Goal: Communication & Community: Participate in discussion

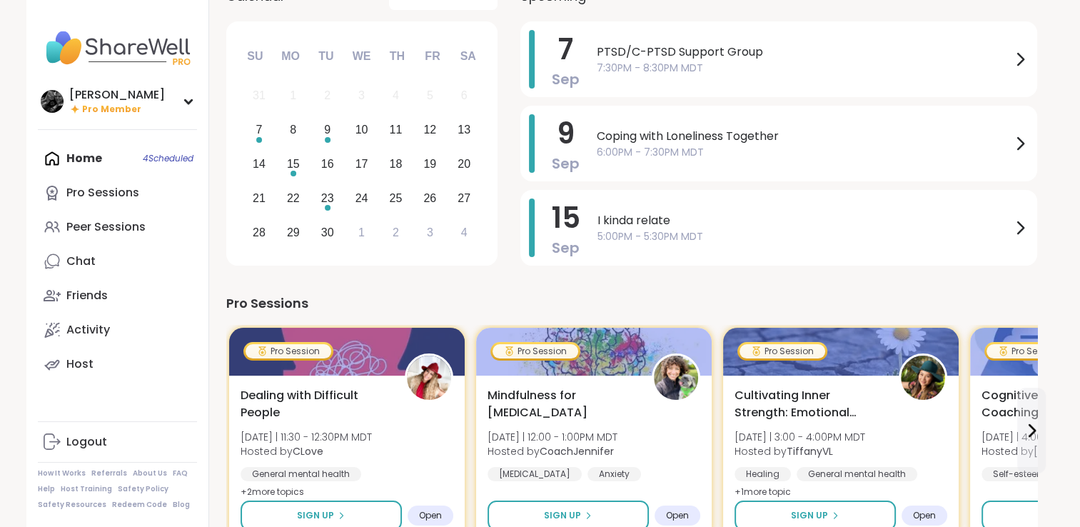
scroll to position [214, 0]
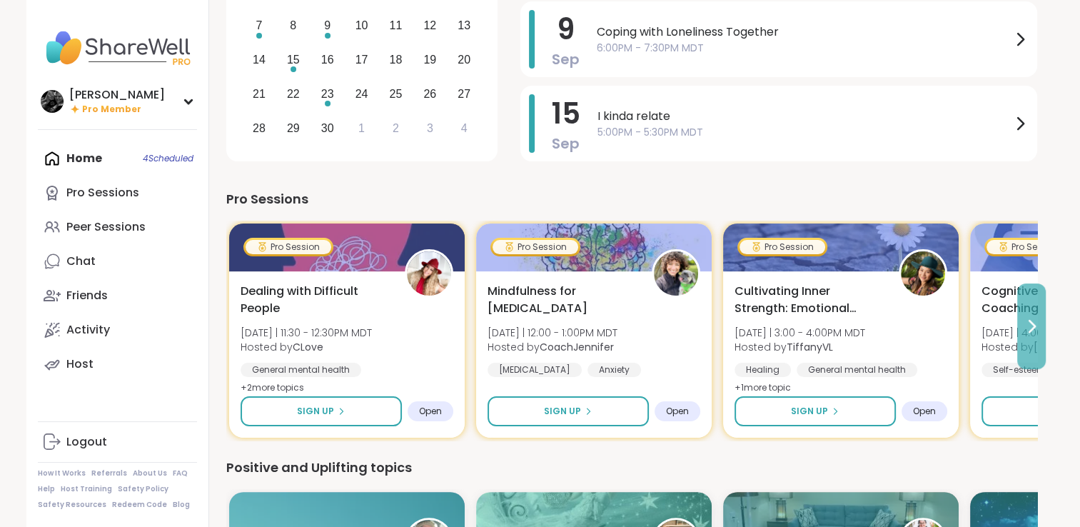
click at [1030, 339] on button at bounding box center [1031, 326] width 29 height 86
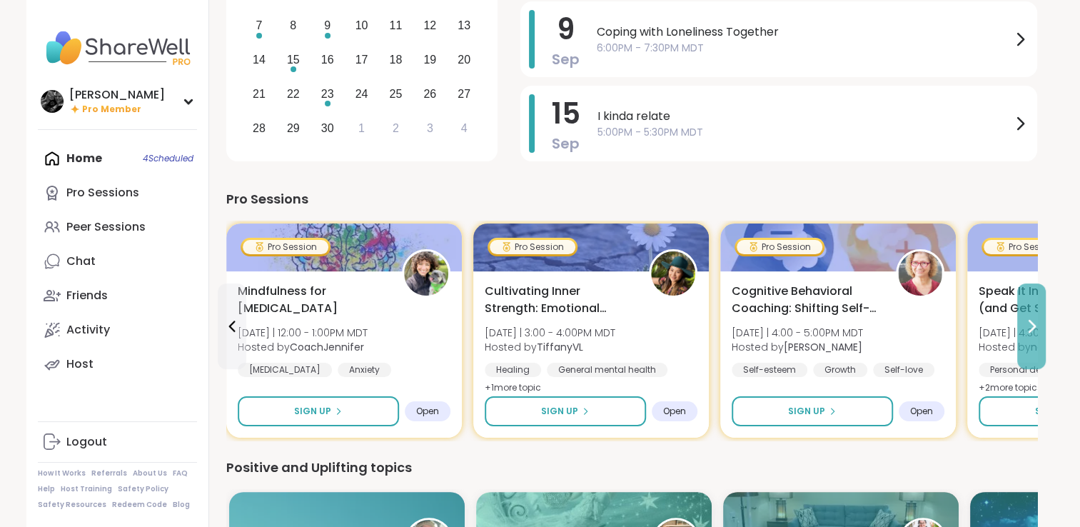
click at [1030, 339] on button at bounding box center [1031, 326] width 29 height 86
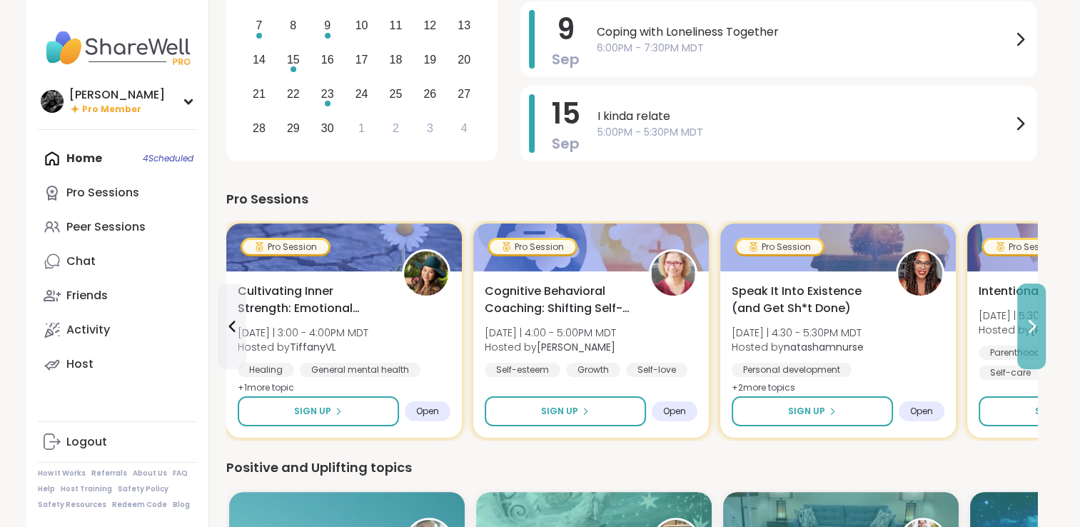
click at [1030, 339] on button at bounding box center [1031, 326] width 29 height 86
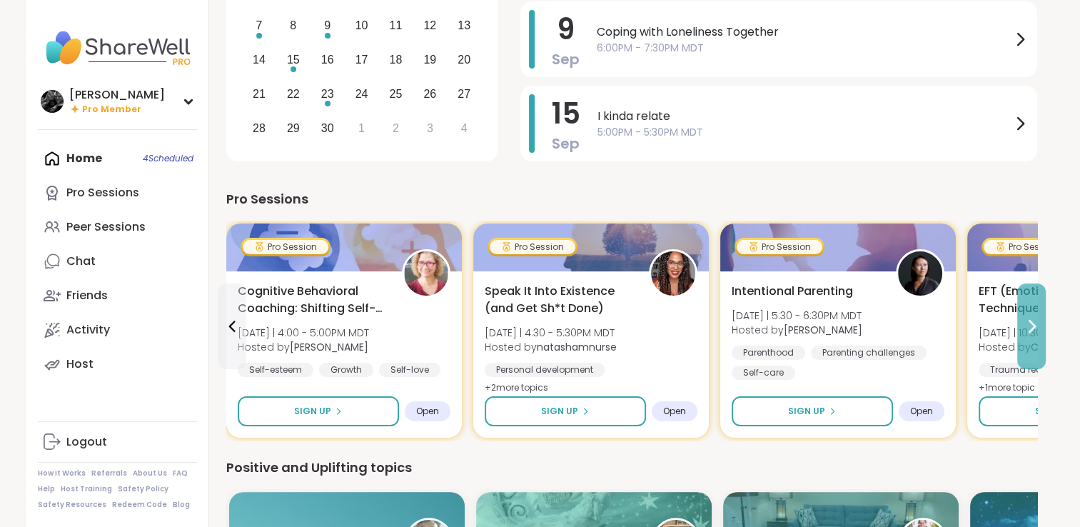
click at [1030, 339] on button at bounding box center [1031, 326] width 29 height 86
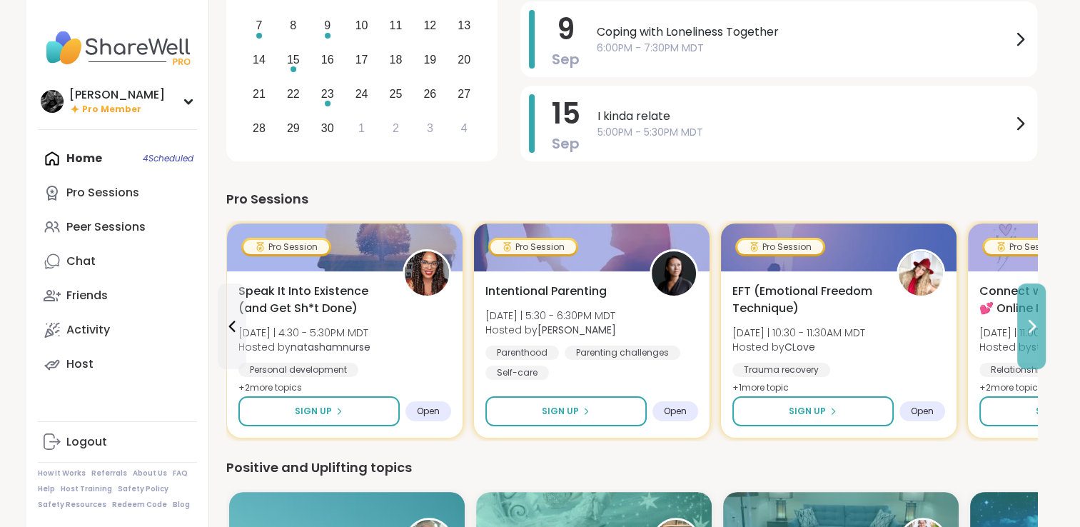
click at [1030, 339] on button at bounding box center [1031, 326] width 29 height 86
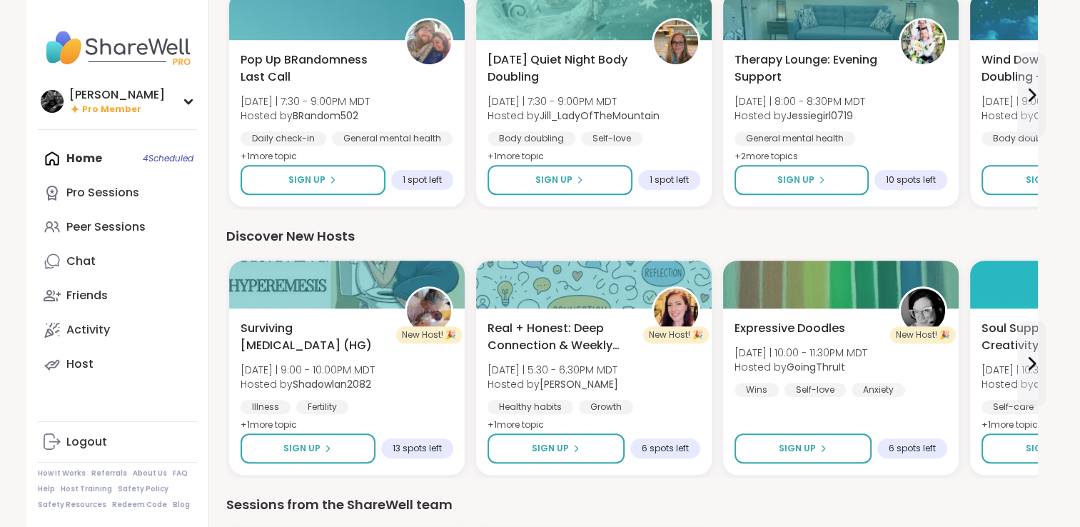
scroll to position [928, 0]
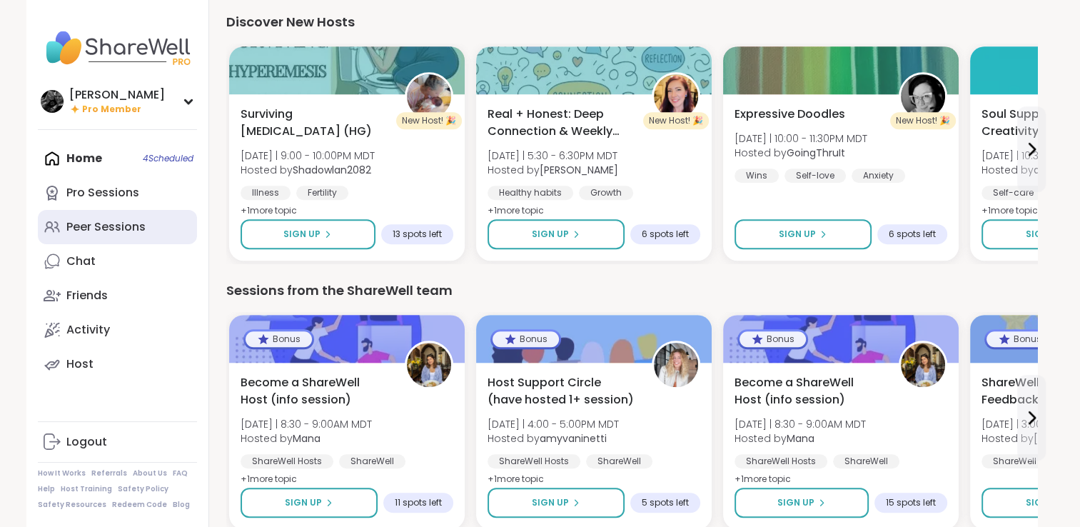
click at [95, 231] on div "Peer Sessions" at bounding box center [105, 227] width 79 height 16
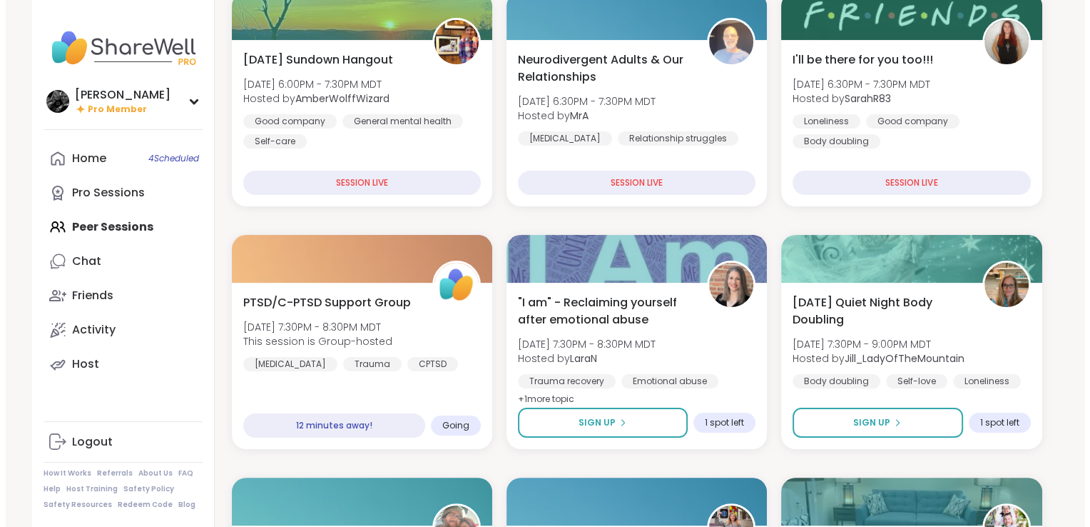
scroll to position [285, 0]
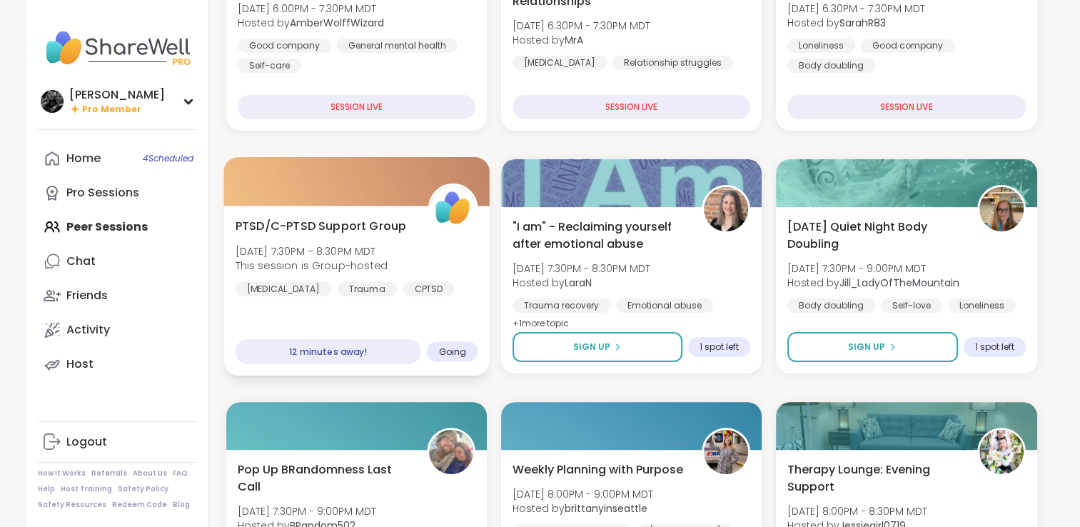
click at [445, 258] on div "PTSD/C-PTSD Support Group Sun, Sep 07 | 7:30PM - 8:30PM MDT This session is Gro…" at bounding box center [356, 256] width 243 height 79
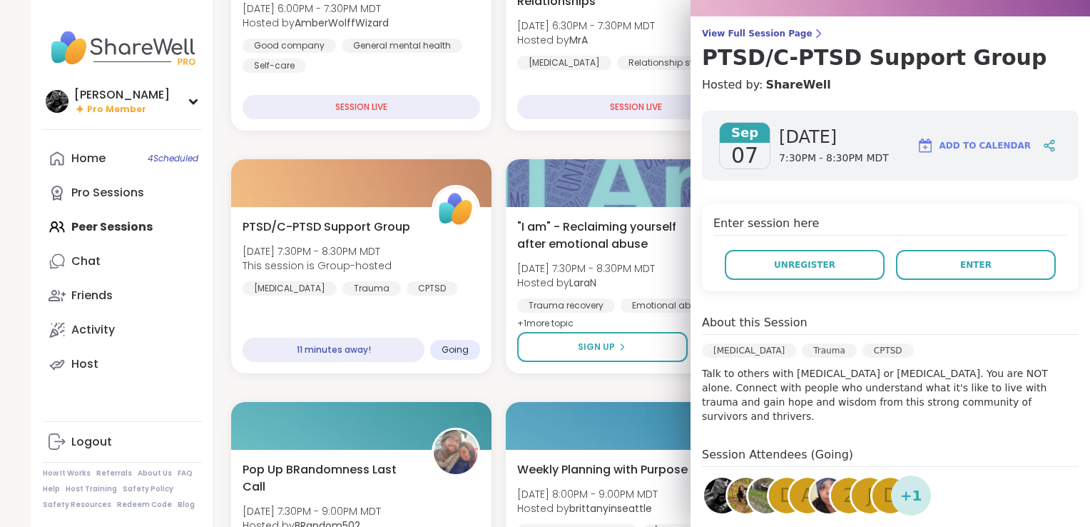
scroll to position [214, 0]
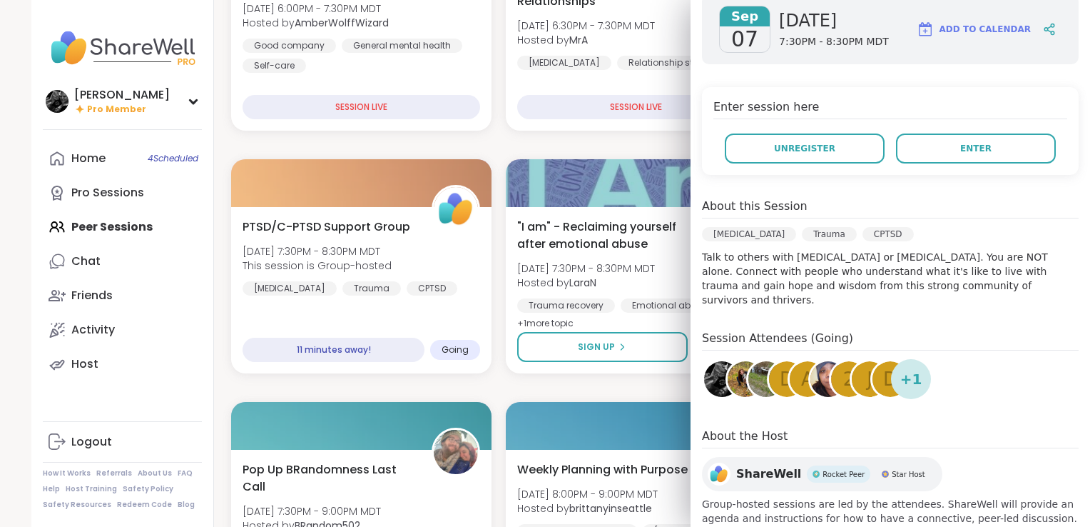
click at [730, 373] on img at bounding box center [746, 379] width 36 height 36
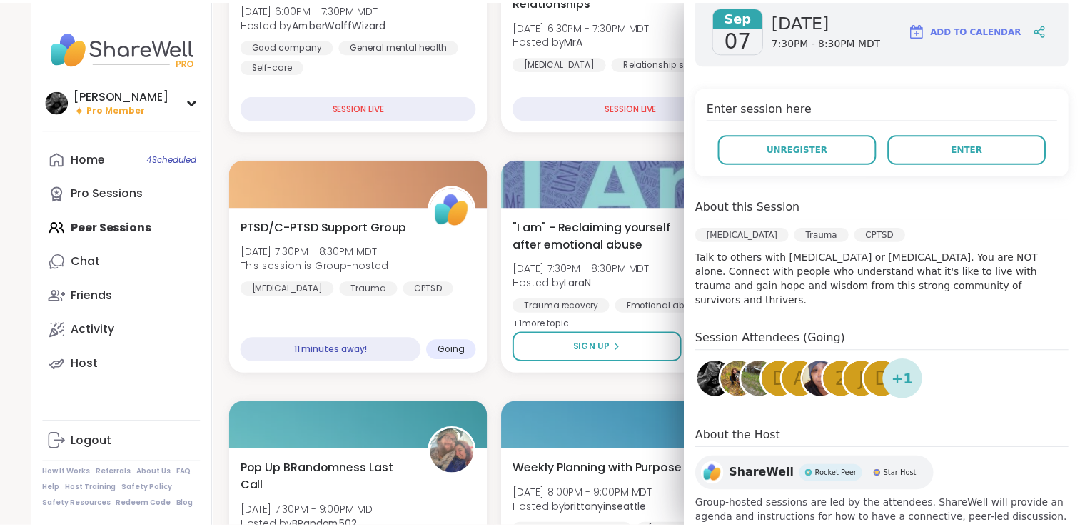
scroll to position [0, 0]
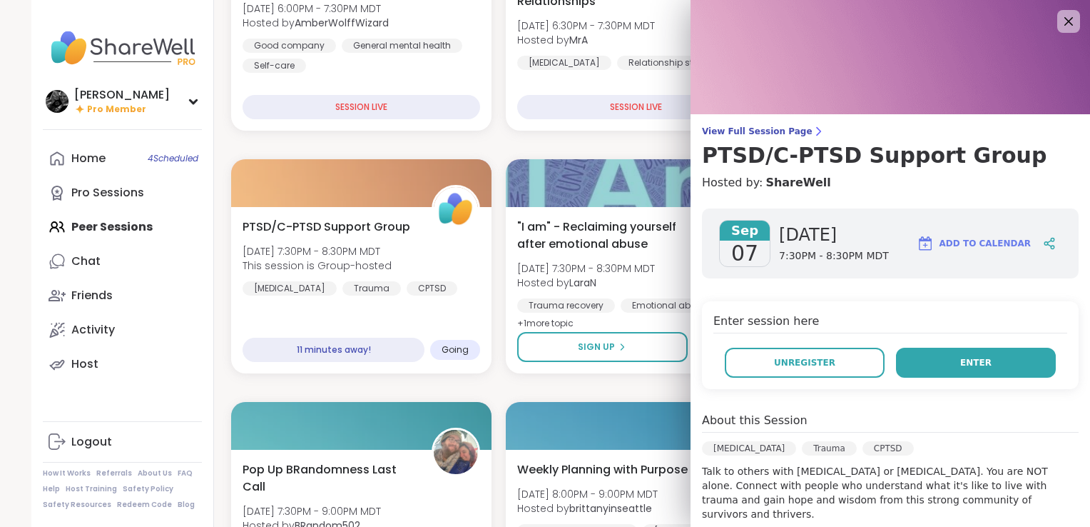
click at [968, 363] on span "Enter" at bounding box center [976, 362] width 31 height 13
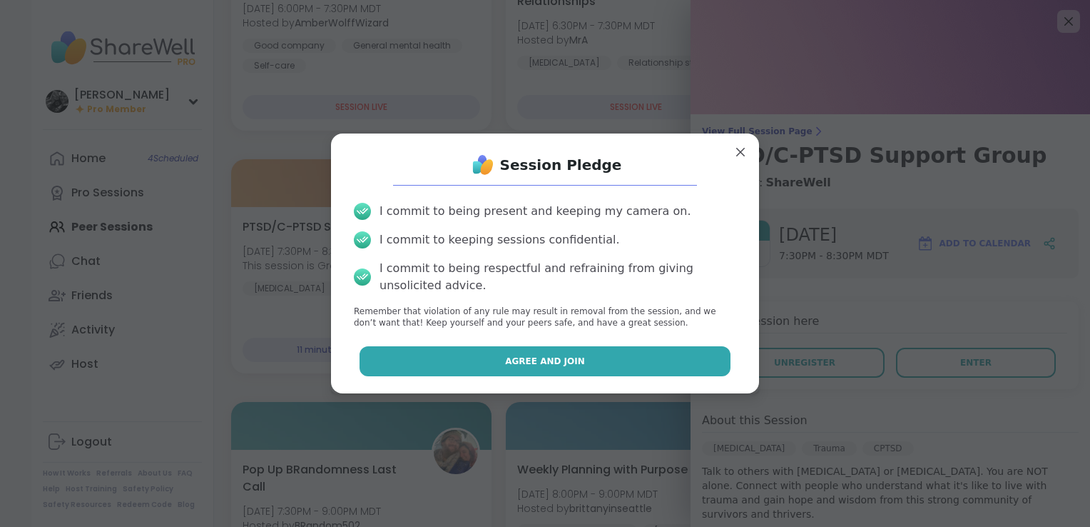
click at [560, 367] on span "Agree and Join" at bounding box center [545, 361] width 80 height 13
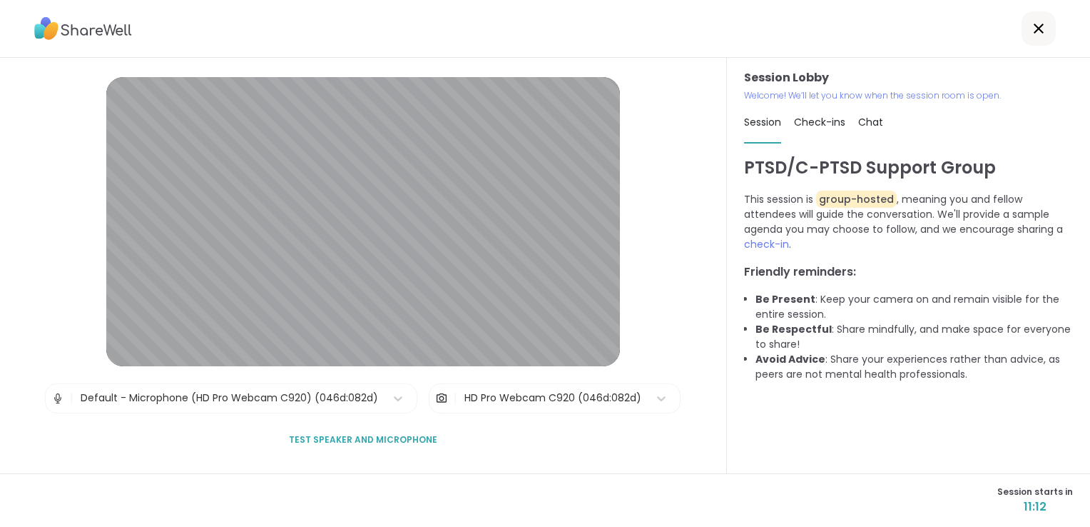
click at [542, 398] on div "HD Pro Webcam C920 (046d:082d)" at bounding box center [553, 397] width 177 height 15
click at [646, 300] on div "Session Lobby | Default - Microphone (HD Pro Webcam C920) (046d:082d) | HD Pro …" at bounding box center [363, 265] width 727 height 415
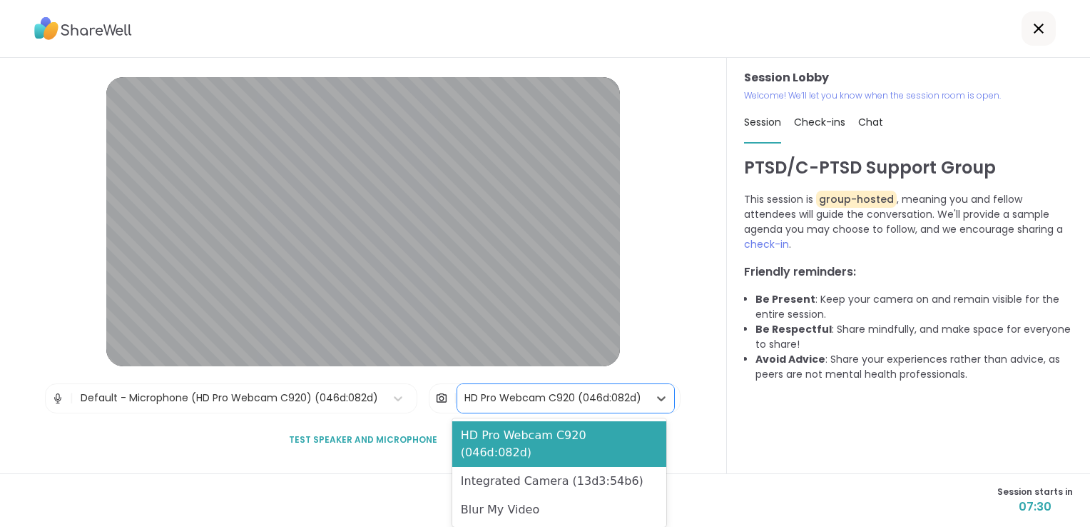
click at [540, 400] on div "HD Pro Webcam C920 (046d:082d)" at bounding box center [553, 397] width 177 height 15
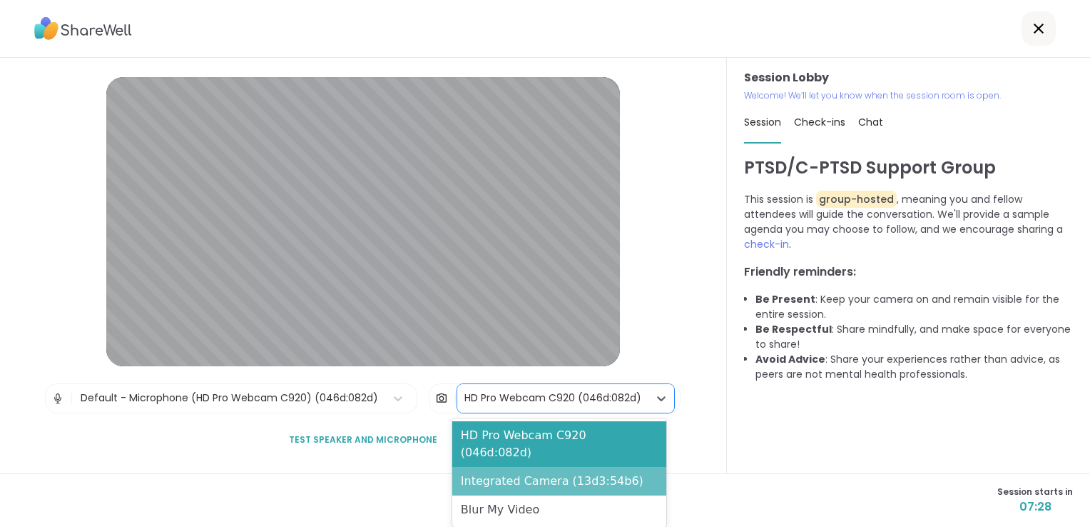
click at [522, 467] on div "Integrated Camera (13d3:54b6)" at bounding box center [559, 481] width 214 height 29
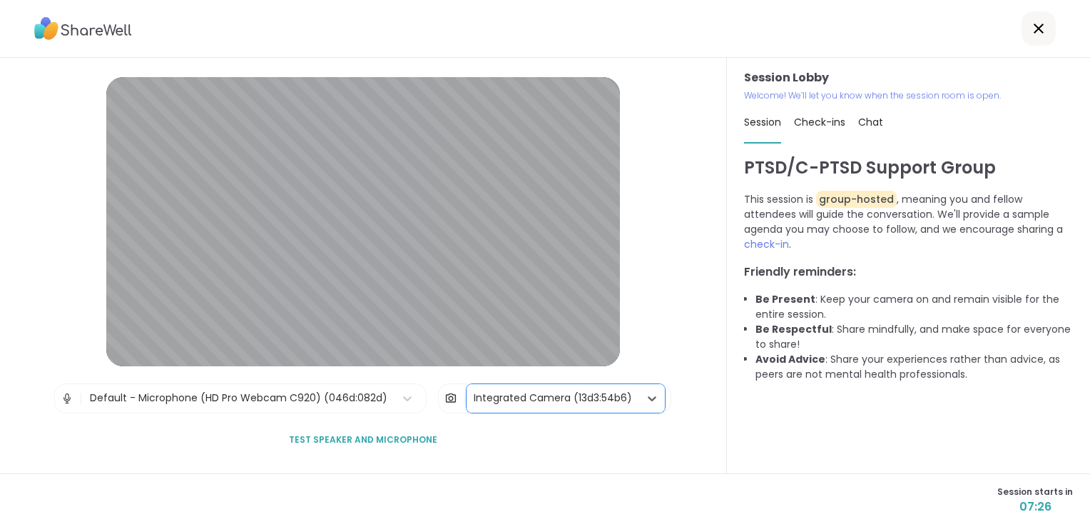
click at [508, 401] on div "Integrated Camera (13d3:54b6)" at bounding box center [553, 397] width 158 height 15
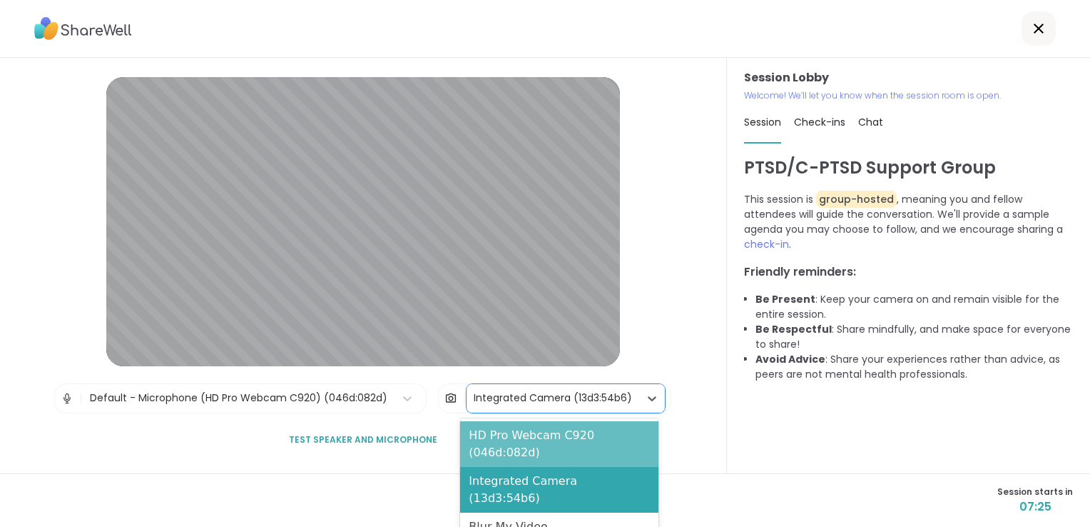
click at [508, 435] on div "HD Pro Webcam C920 (046d:082d)" at bounding box center [559, 444] width 198 height 46
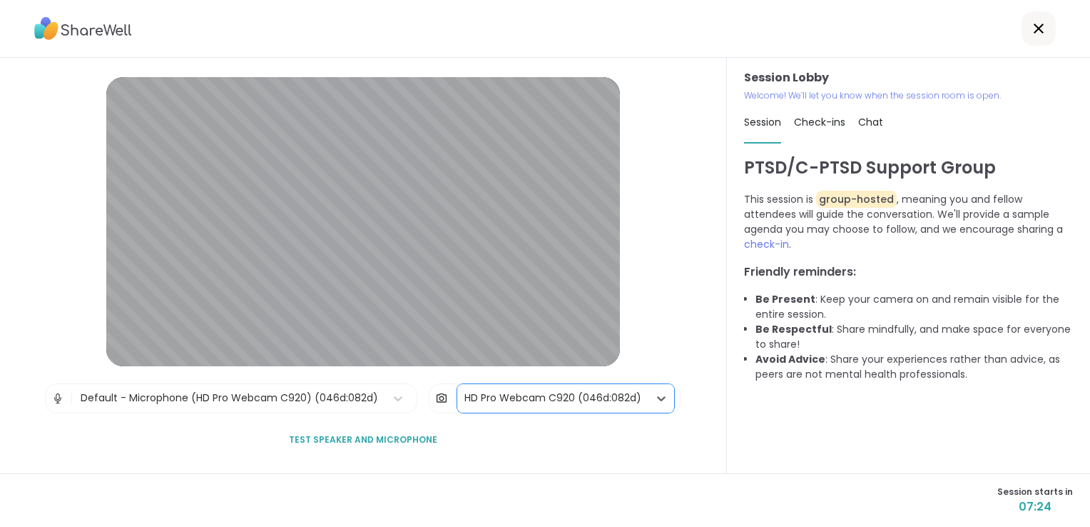
click at [515, 400] on div "HD Pro Webcam C920 (046d:082d)" at bounding box center [553, 397] width 177 height 15
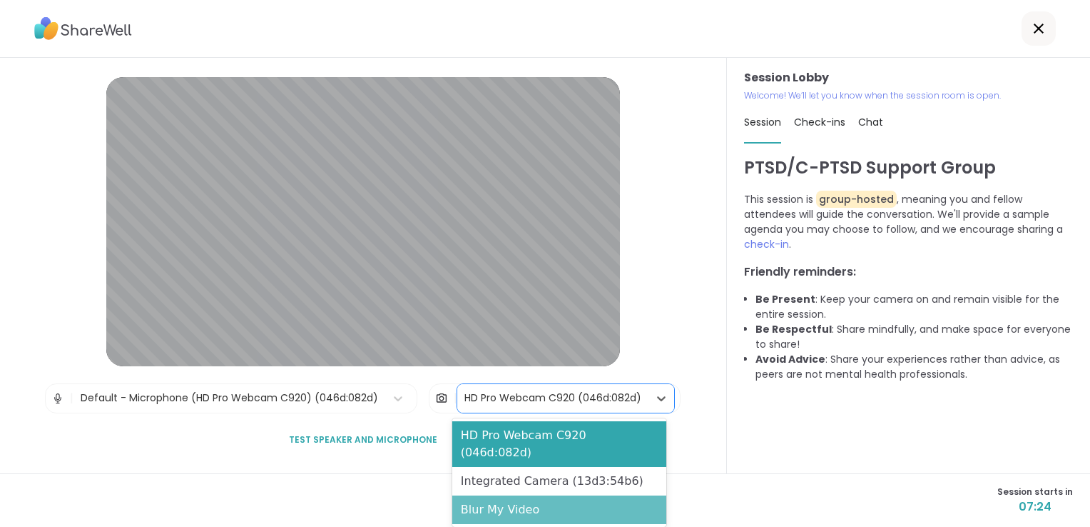
click at [507, 495] on div "Blur My Video" at bounding box center [559, 509] width 214 height 29
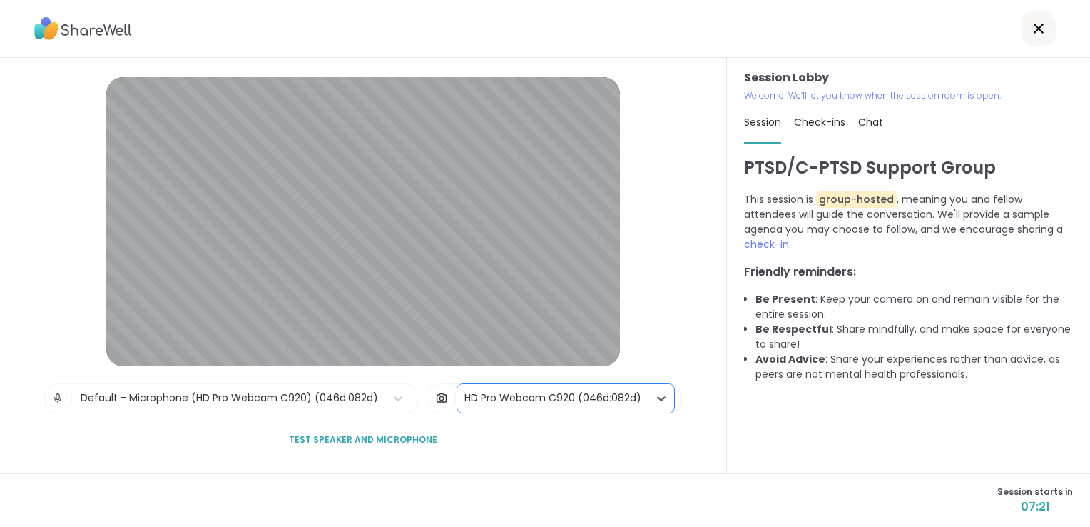
click at [511, 404] on div "HD Pro Webcam C920 (046d:082d)" at bounding box center [553, 397] width 177 height 15
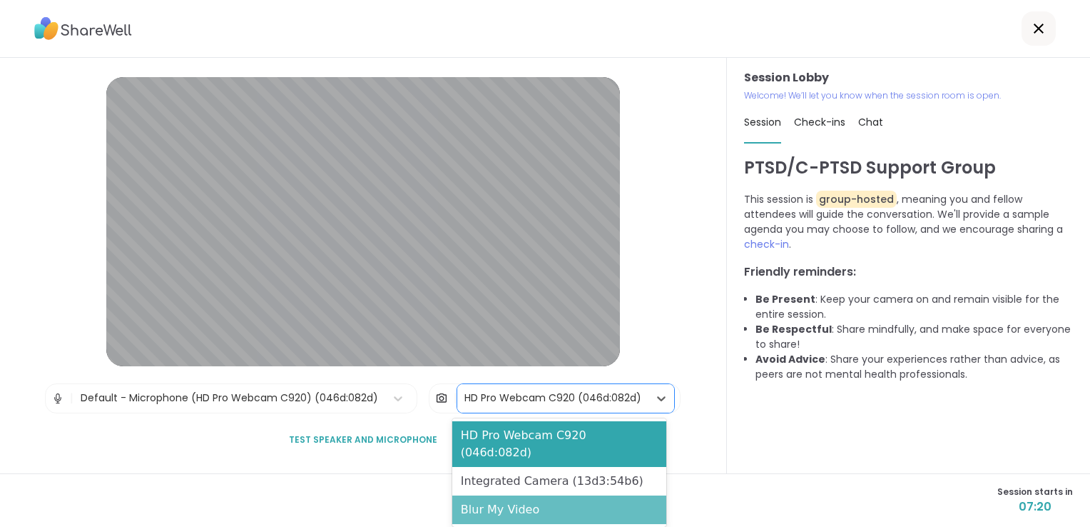
click at [491, 495] on div "Blur My Video" at bounding box center [559, 509] width 214 height 29
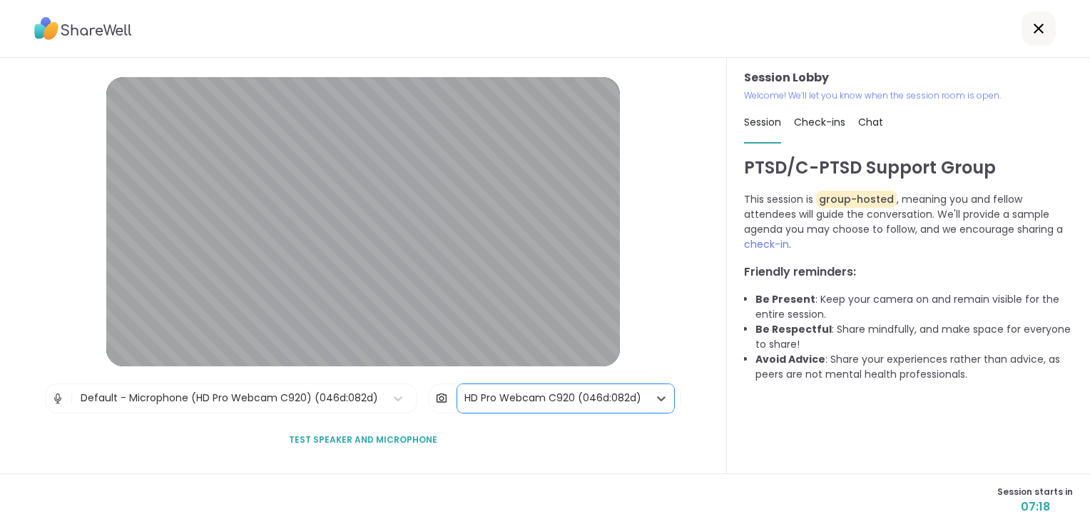
click at [489, 403] on div "HD Pro Webcam C920 (046d:082d)" at bounding box center [553, 397] width 177 height 15
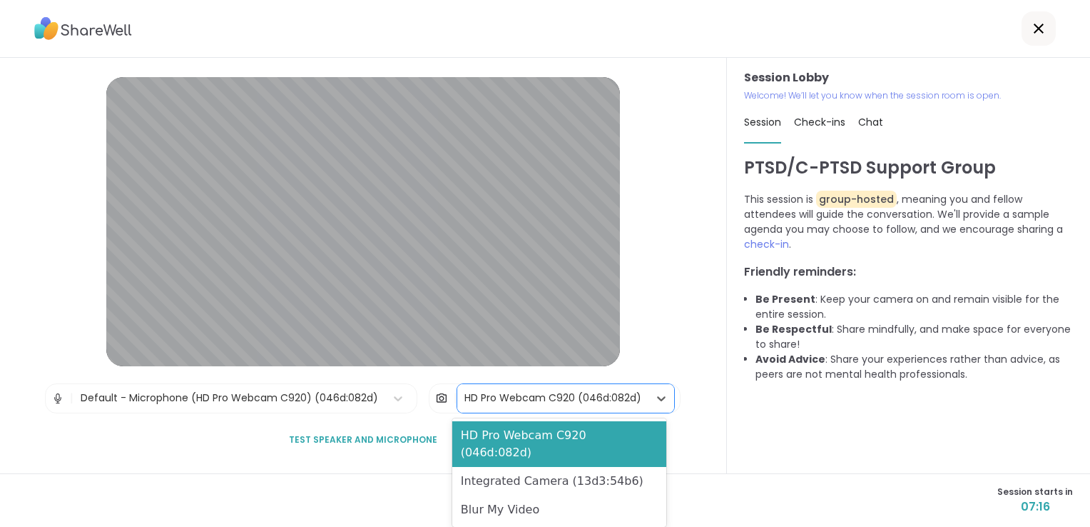
click at [679, 310] on div "Session Lobby | Default - Microphone (HD Pro Webcam C920) (046d:082d) | option …" at bounding box center [363, 265] width 727 height 415
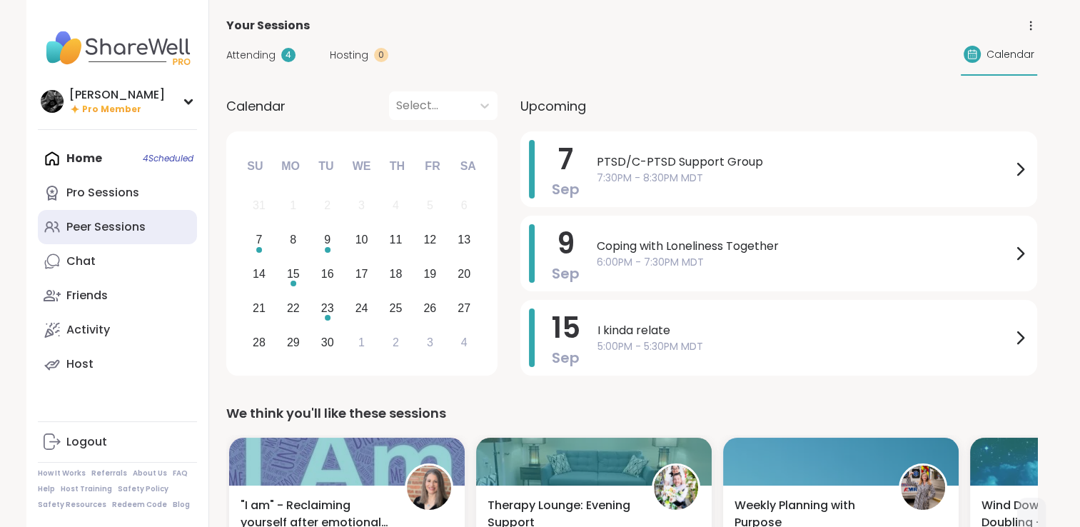
click at [114, 218] on link "Peer Sessions" at bounding box center [117, 227] width 159 height 34
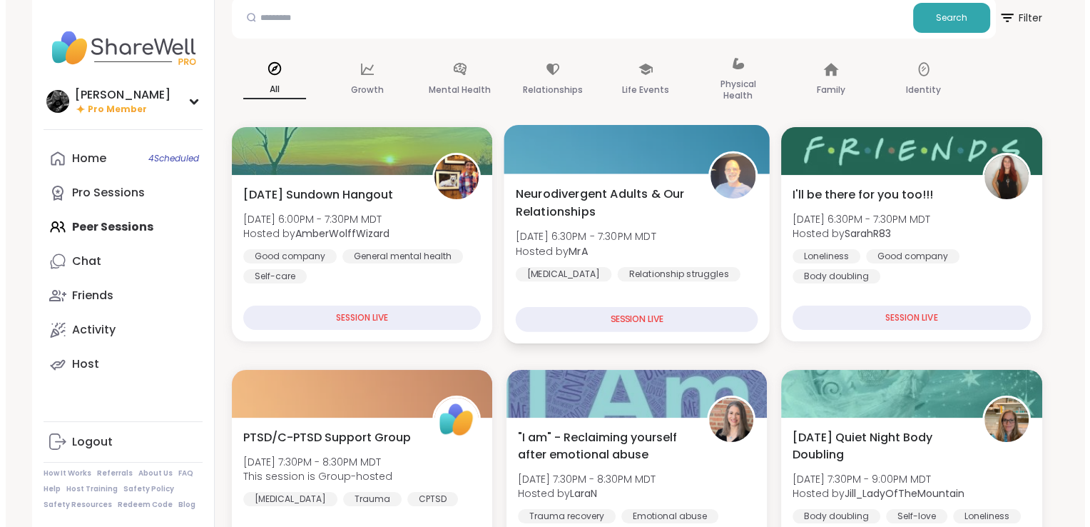
scroll to position [214, 0]
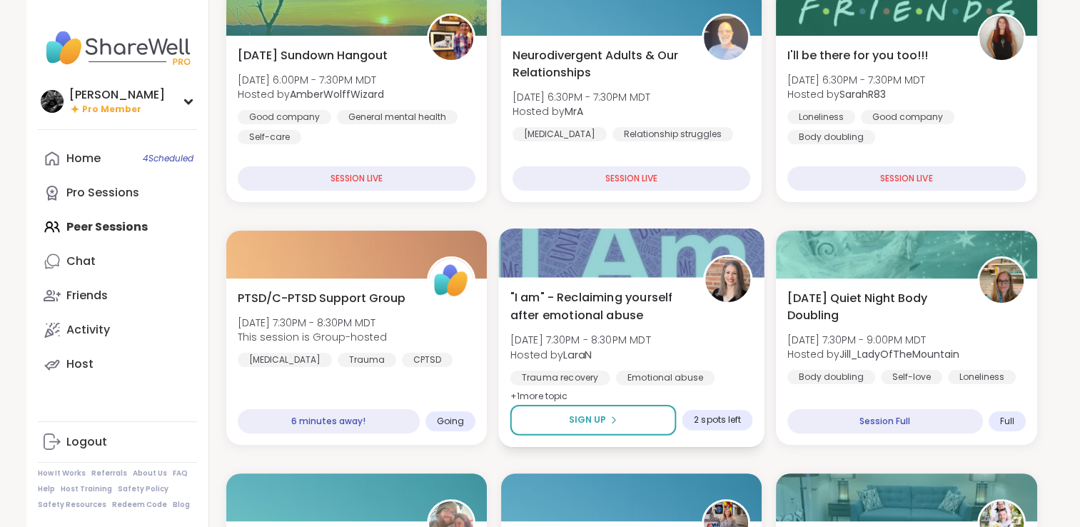
click at [719, 343] on div ""I am" - Reclaiming yourself after emotional abuse Sun, Sep 07 | 7:30PM - 8:30P…" at bounding box center [631, 346] width 243 height 116
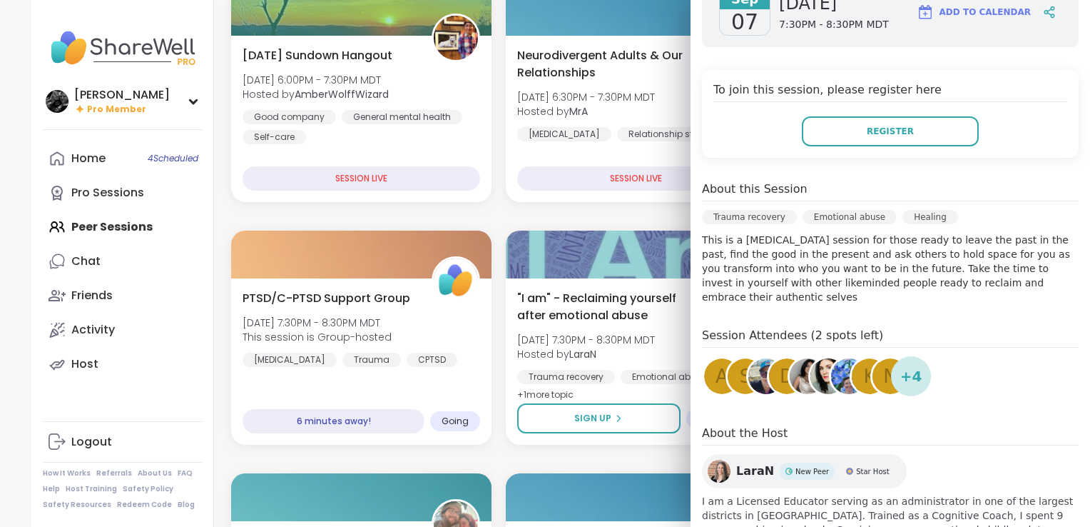
scroll to position [285, 0]
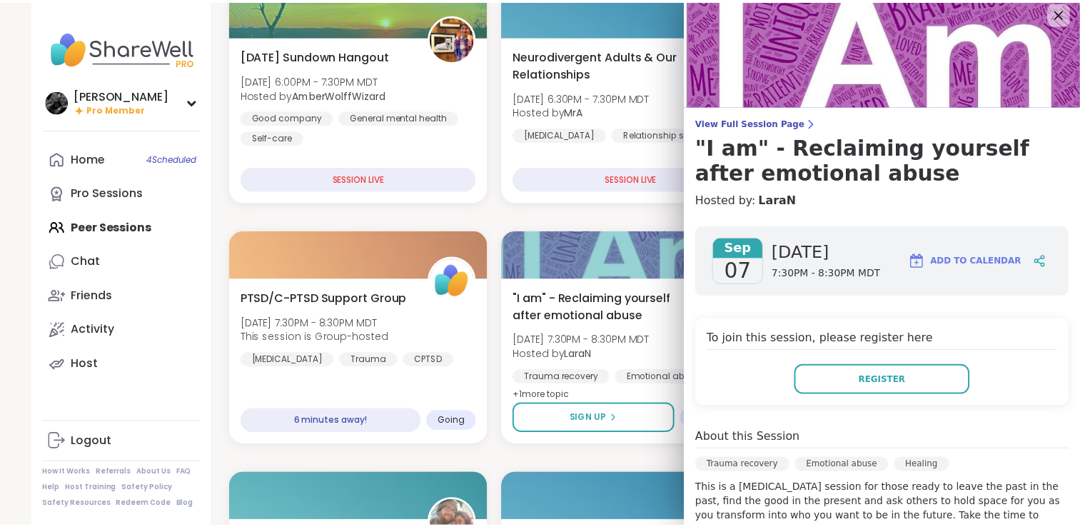
scroll to position [0, 0]
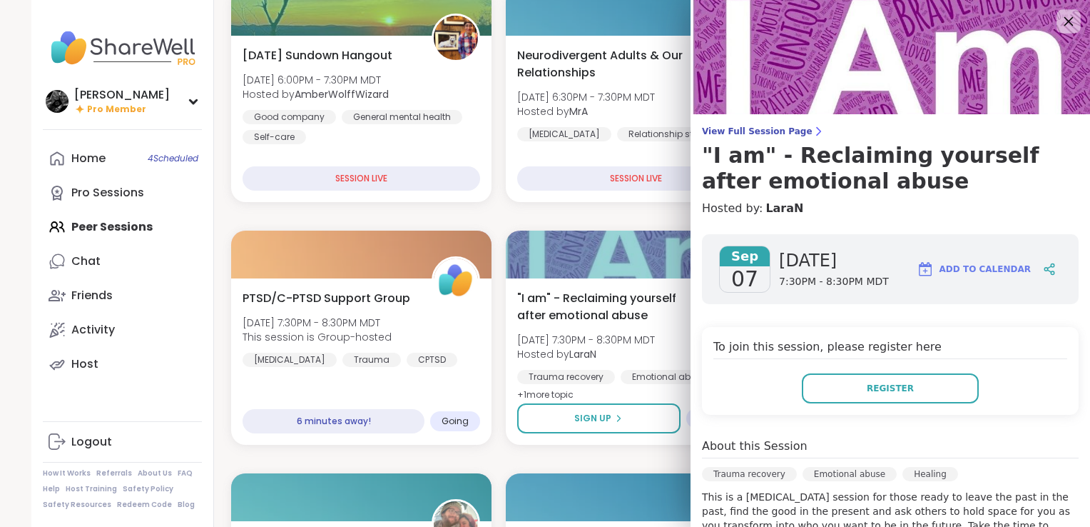
click at [1060, 24] on icon at bounding box center [1069, 21] width 18 height 18
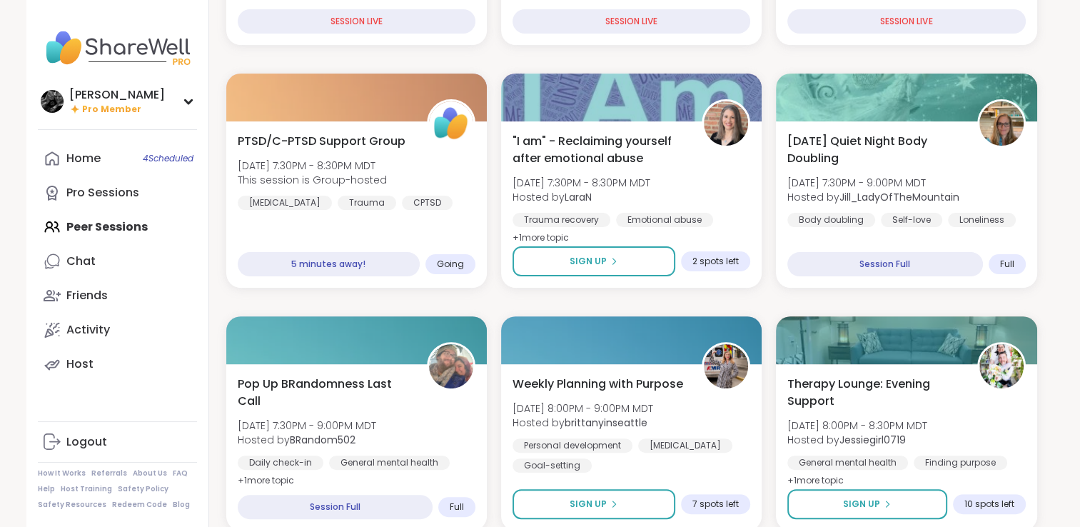
scroll to position [285, 0]
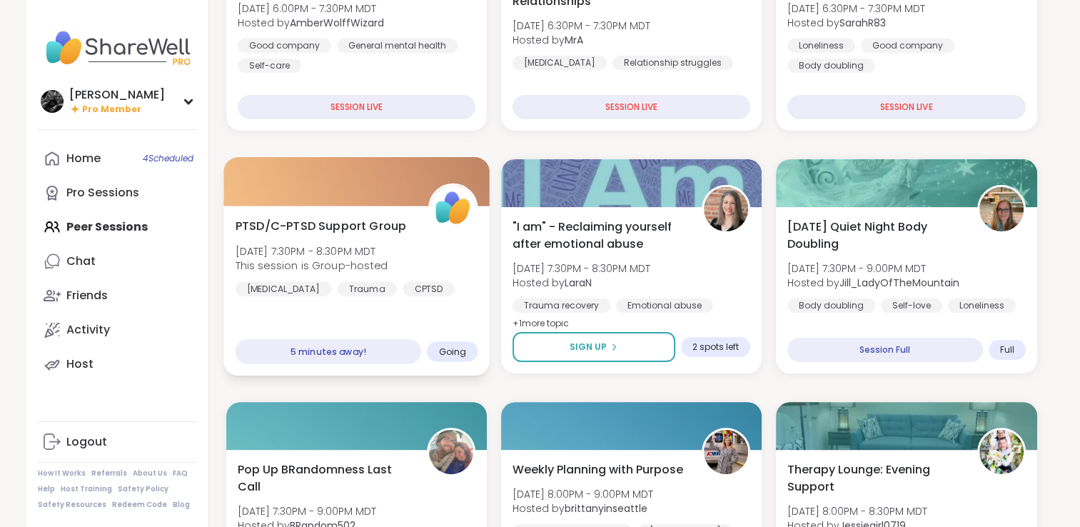
click at [462, 275] on div "PTSD/C-PTSD Support Group Sun, Sep 07 | 7:30PM - 8:30PM MDT This session is Gro…" at bounding box center [356, 256] width 243 height 79
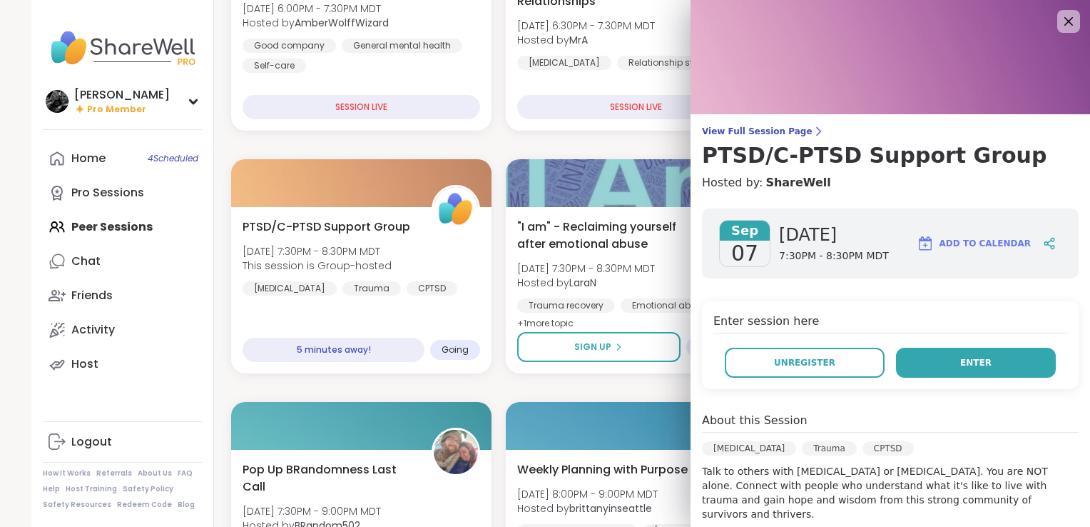
click at [993, 362] on button "Enter" at bounding box center [976, 363] width 160 height 30
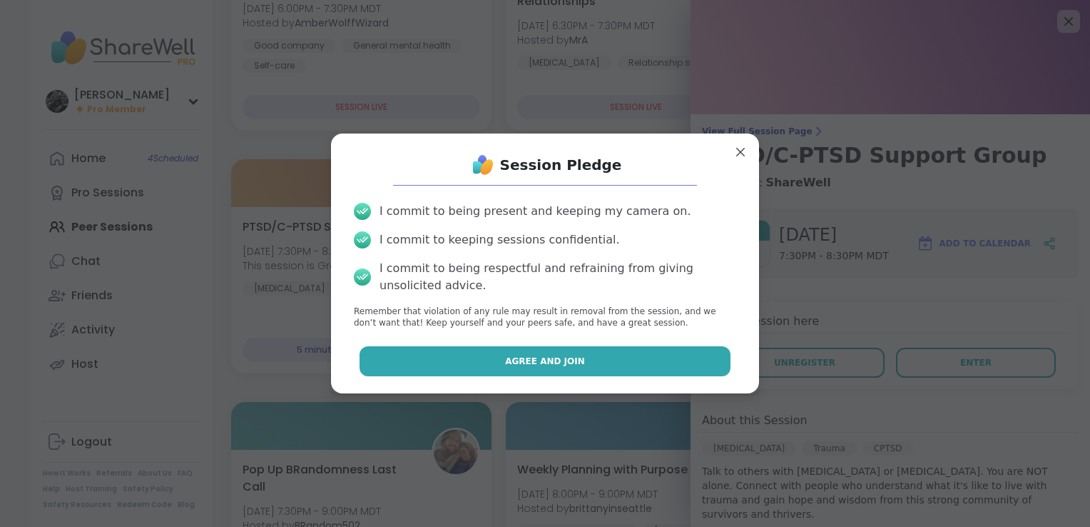
click at [685, 358] on button "Agree and Join" at bounding box center [546, 361] width 372 height 30
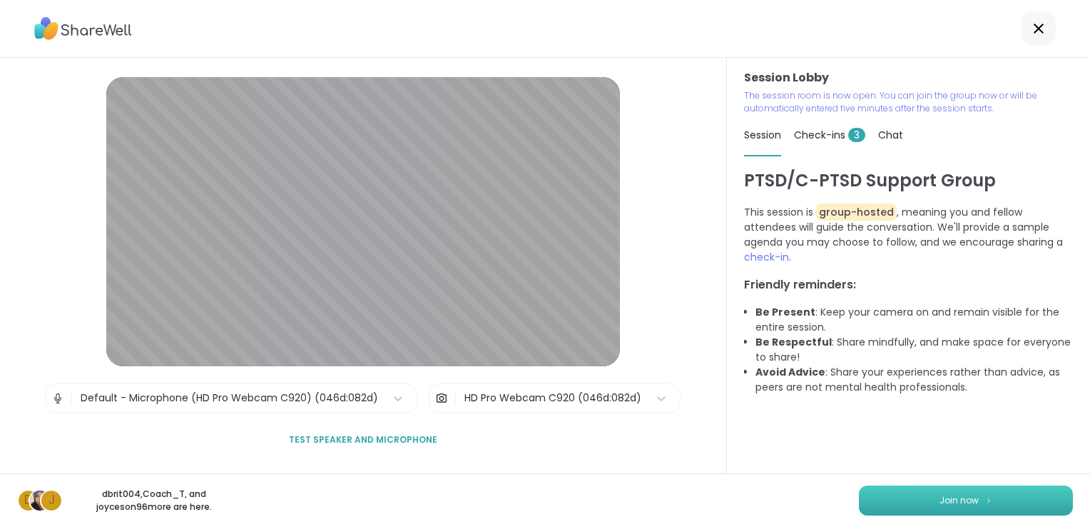
click at [888, 495] on button "Join now" at bounding box center [966, 500] width 214 height 30
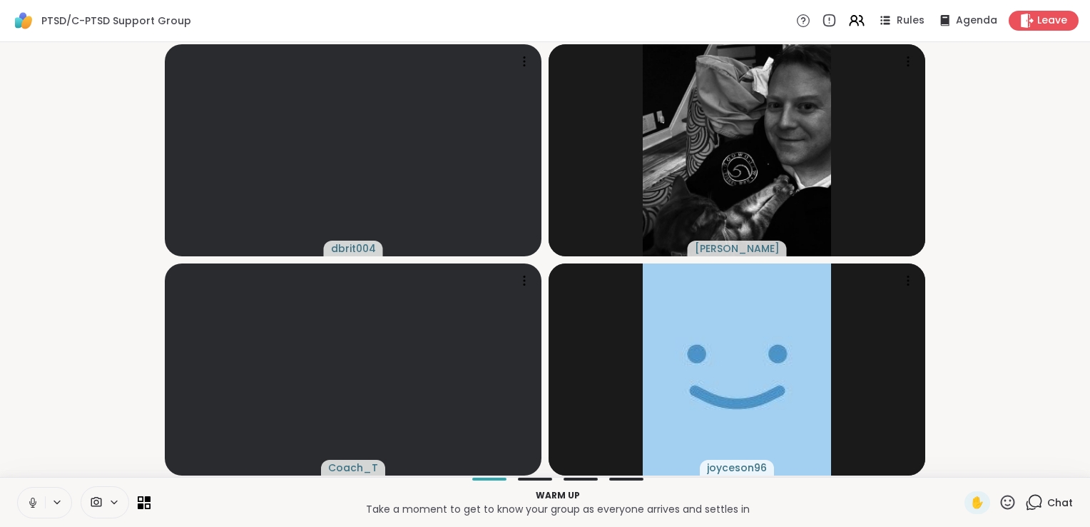
click at [34, 503] on icon at bounding box center [33, 500] width 4 height 6
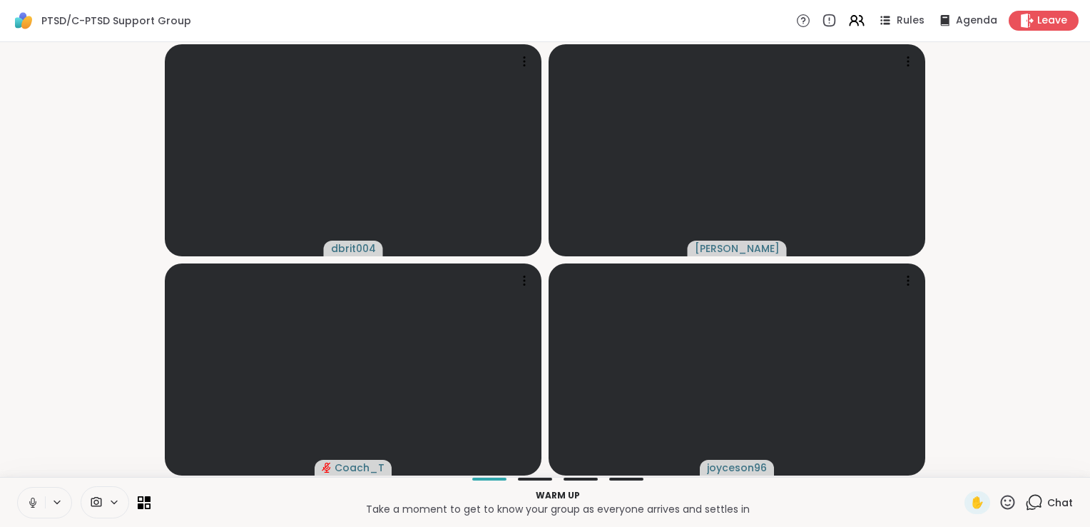
click at [33, 501] on icon at bounding box center [32, 502] width 13 height 13
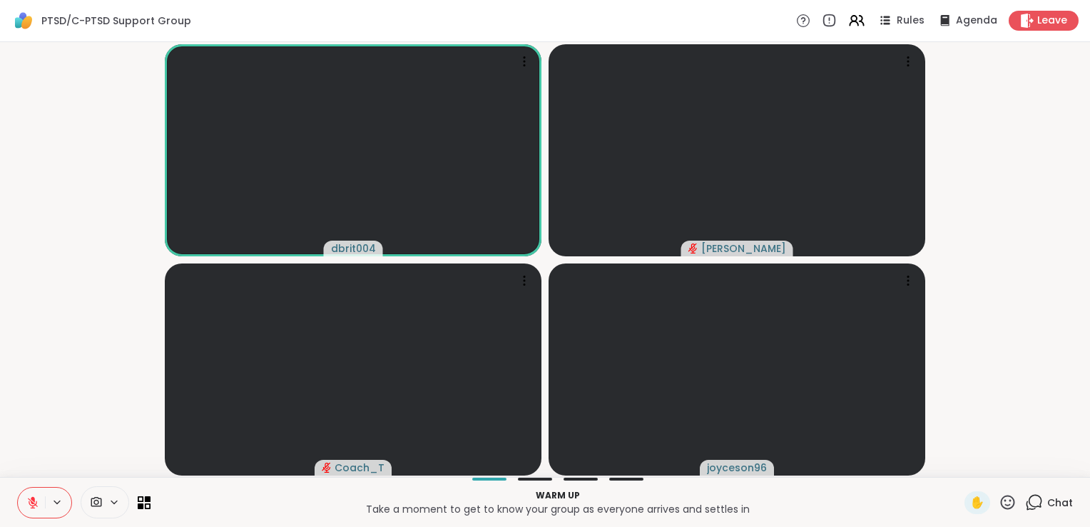
click at [66, 293] on video-player-container "dbrit004 Alan_N Coach_T joyceson96" at bounding box center [545, 259] width 1073 height 423
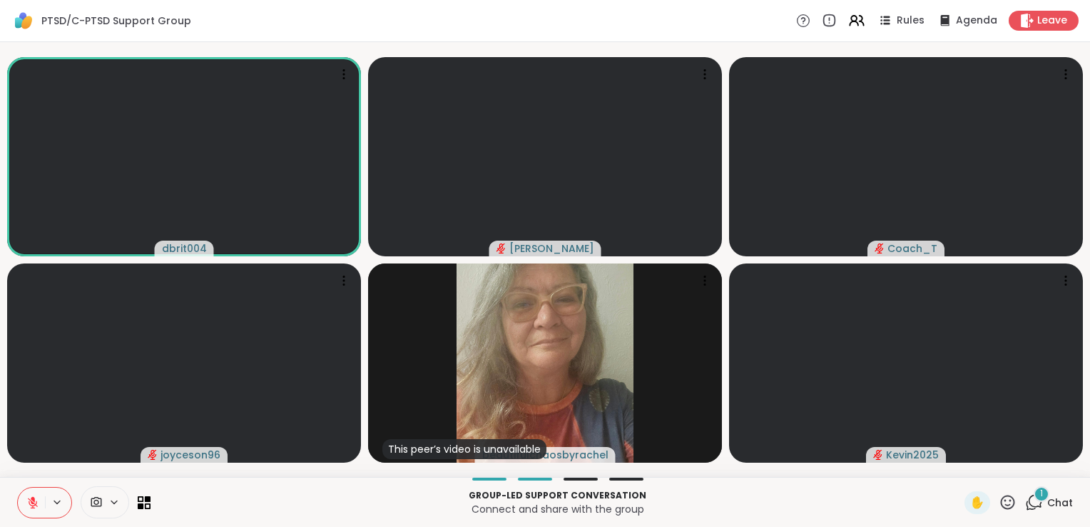
click at [1026, 497] on icon at bounding box center [1035, 502] width 18 height 18
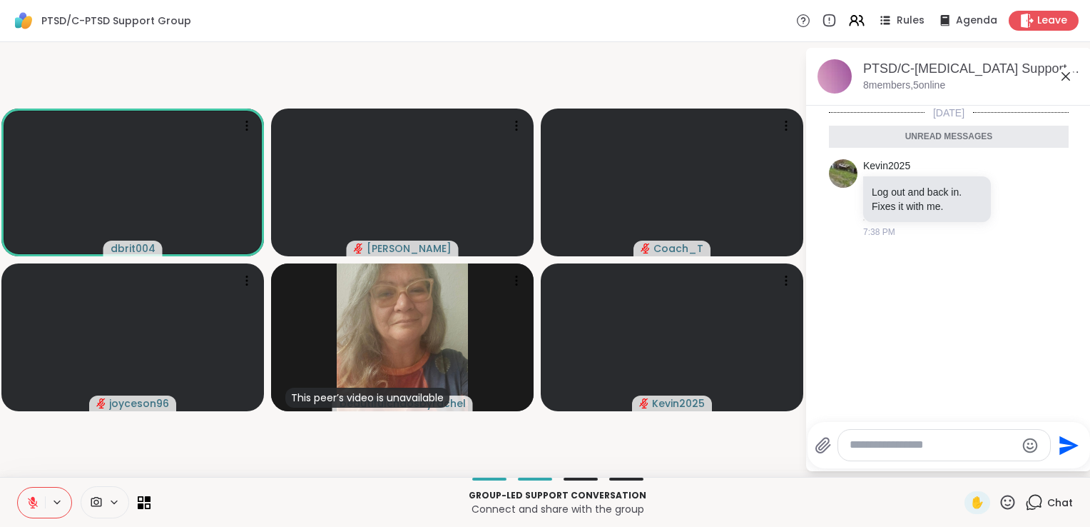
click at [1068, 77] on icon at bounding box center [1066, 76] width 9 height 9
